Goal: Check status: Check status

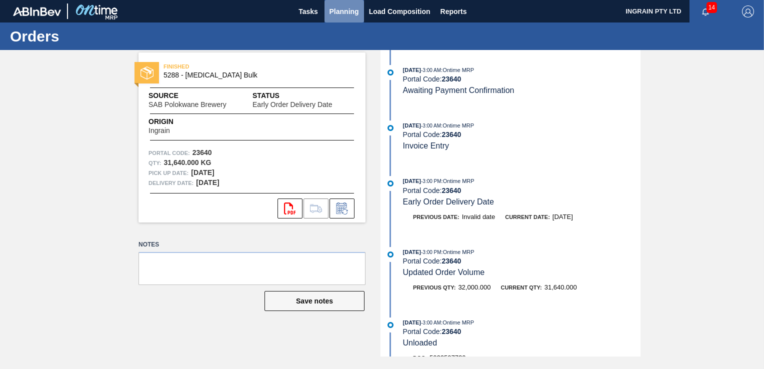
click at [332, 10] on span "Planning" at bounding box center [343, 11] width 29 height 12
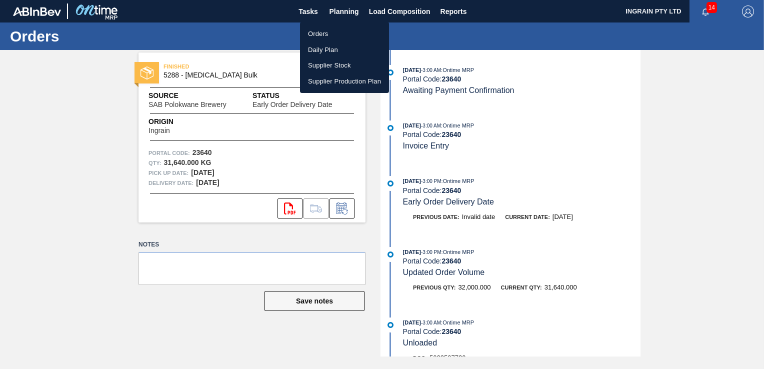
click at [315, 34] on li "Orders" at bounding box center [344, 34] width 89 height 16
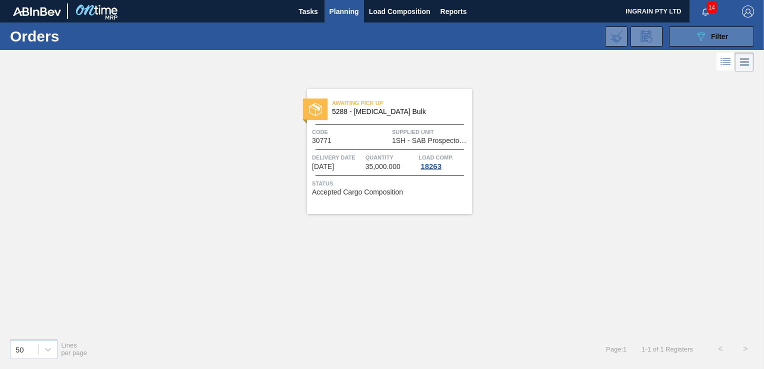
click at [684, 34] on button "089F7B8B-B2A5-4AFE-B5C0-19BA573D28AC Filter" at bounding box center [711, 36] width 85 height 20
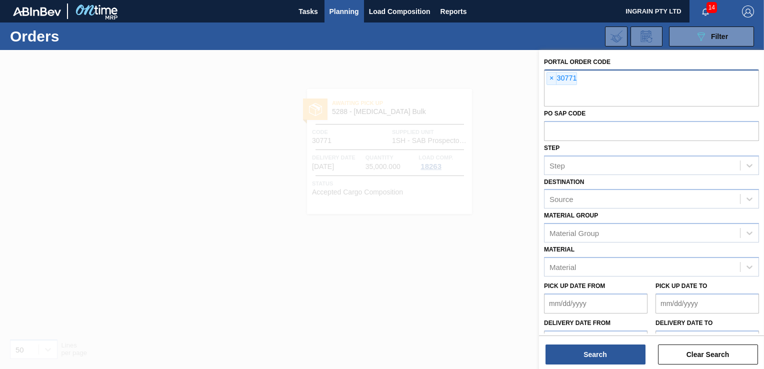
click at [545, 76] on div "× 30771" at bounding box center [651, 87] width 215 height 37
click at [548, 77] on span "×" at bounding box center [551, 78] width 9 height 12
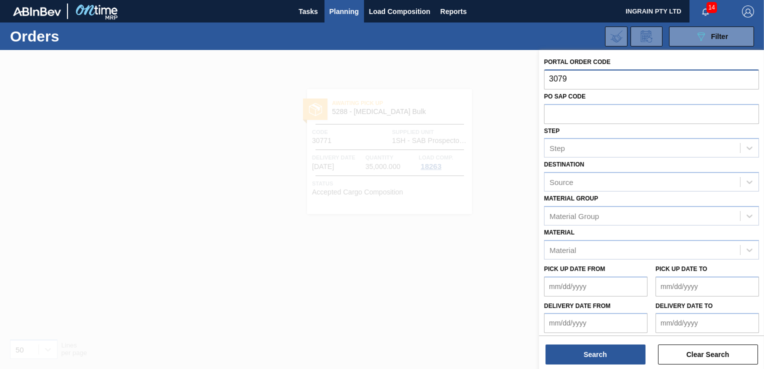
type input "30799"
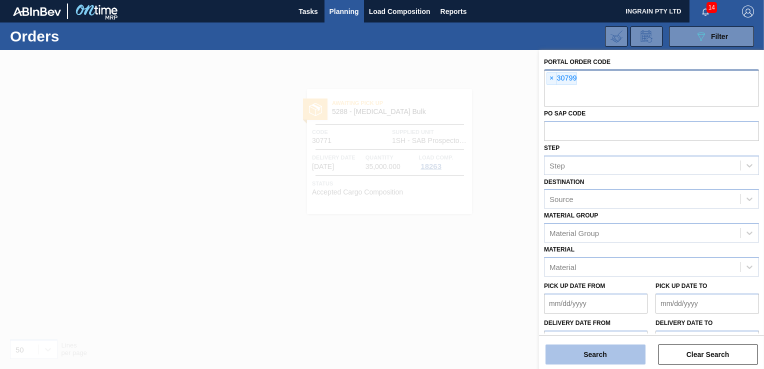
click at [581, 348] on button "Search" at bounding box center [595, 354] width 100 height 20
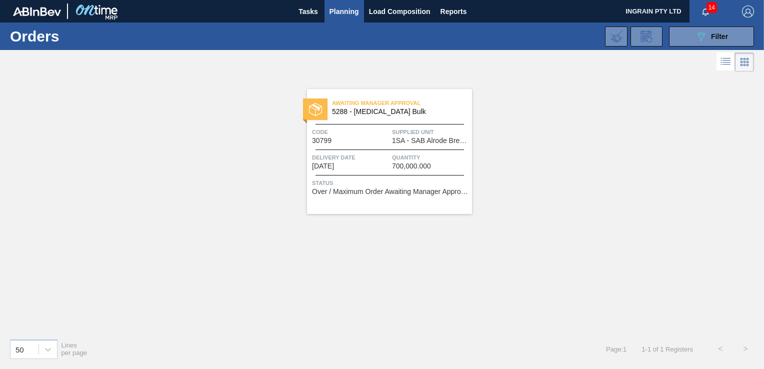
click at [405, 127] on span "Supplied Unit" at bounding box center [430, 132] width 77 height 10
click at [428, 129] on span "Supplied Unit" at bounding box center [430, 132] width 77 height 10
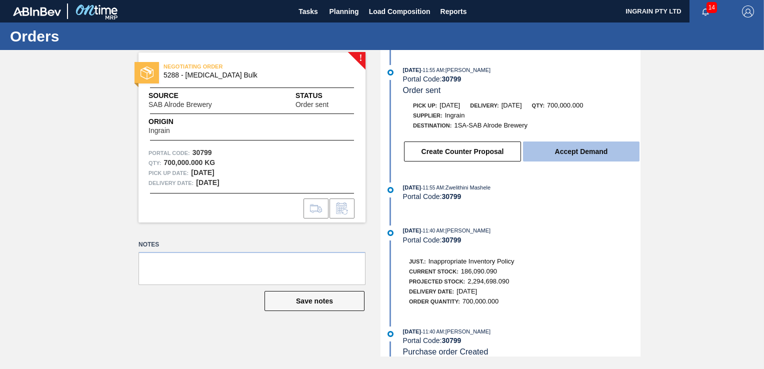
click at [578, 152] on button "Accept Demand" at bounding box center [581, 151] width 116 height 20
